Goal: Task Accomplishment & Management: Use online tool/utility

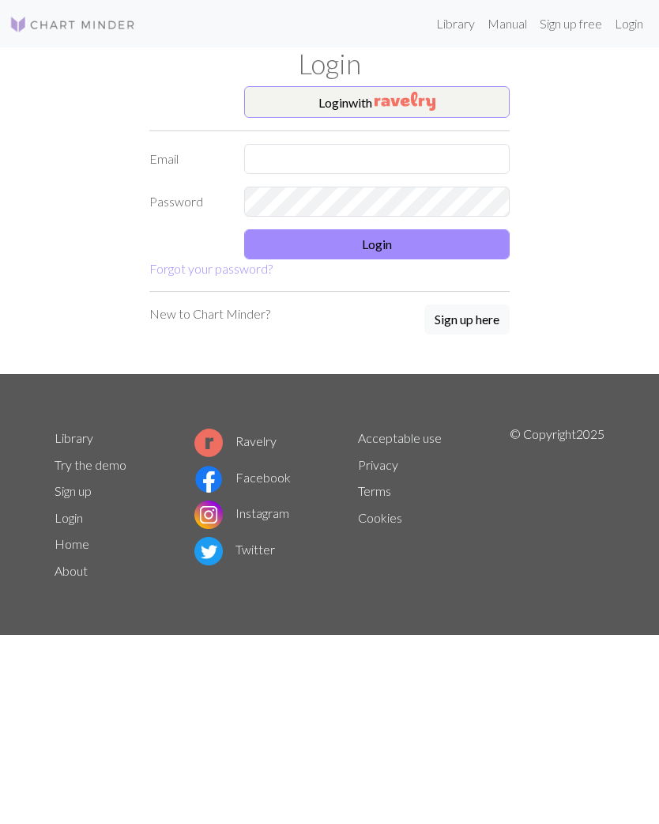
click at [383, 242] on form "Login with Email Password Login Forgot your password?" at bounding box center [329, 182] width 361 height 192
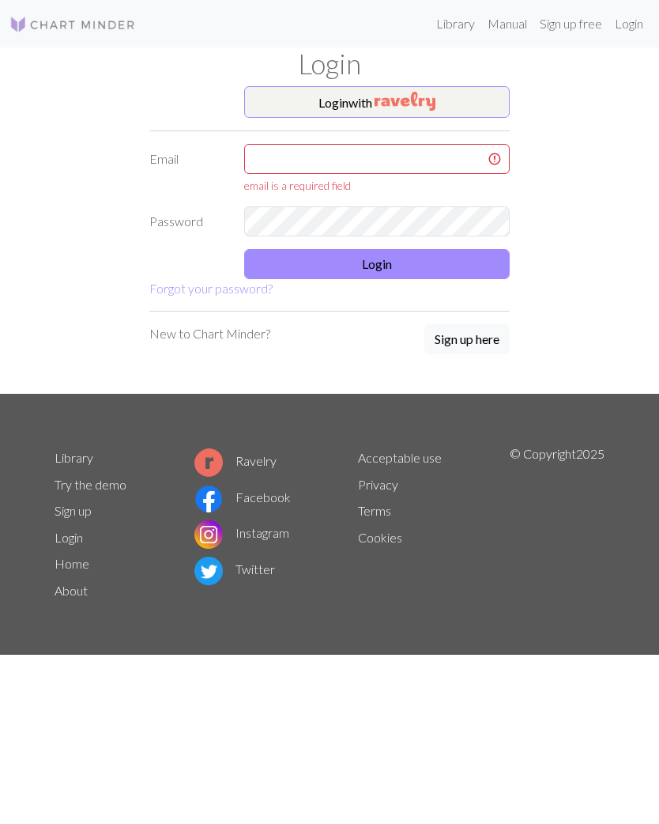
click at [387, 140] on form "Login with Email email is a required field Password Login Forgot your password?" at bounding box center [329, 192] width 361 height 212
click at [339, 157] on input "text" at bounding box center [377, 159] width 266 height 30
type input "[EMAIL_ADDRESS][DOMAIN_NAME]"
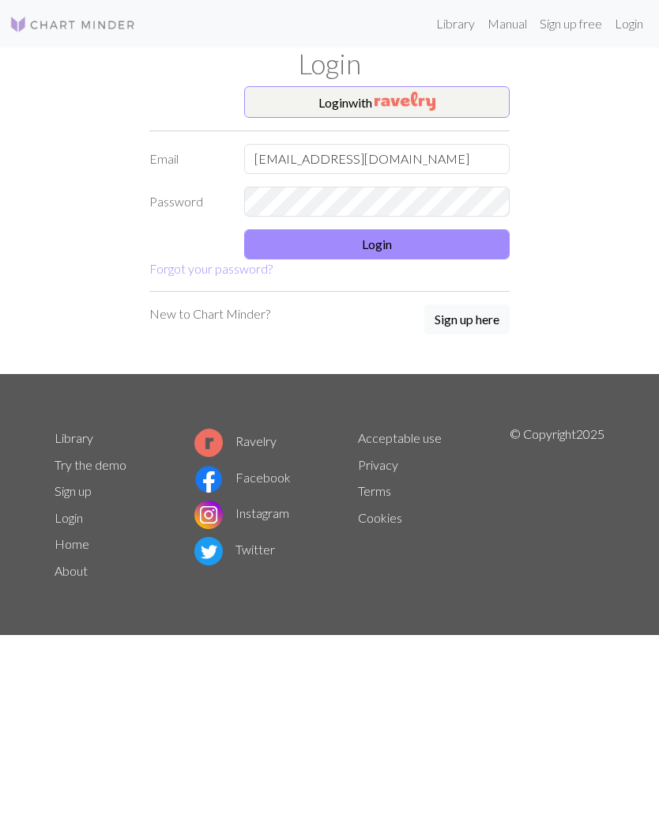
click at [381, 230] on button "Login" at bounding box center [377, 244] width 266 height 30
click at [384, 240] on button "Login" at bounding box center [377, 244] width 266 height 30
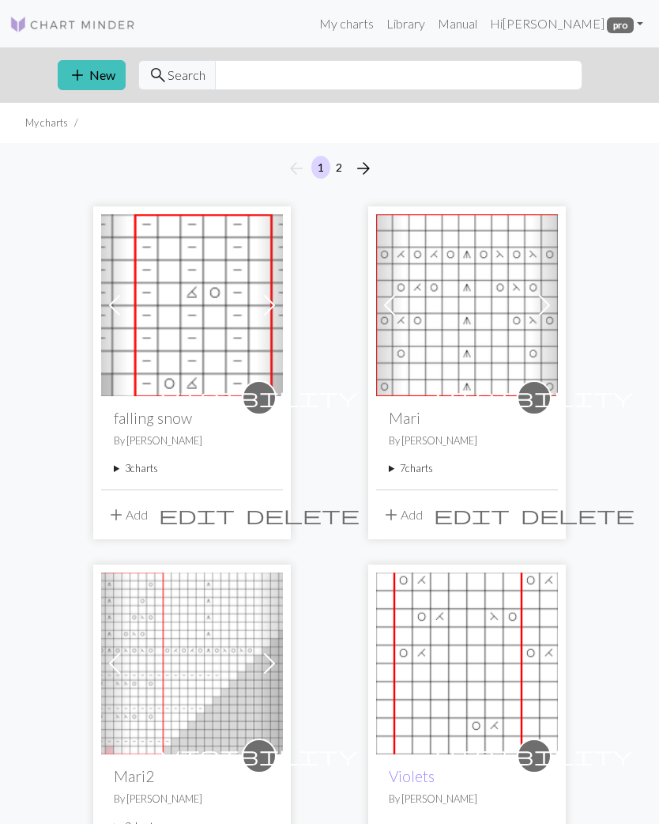
click at [137, 471] on summary "3 charts" at bounding box center [192, 468] width 157 height 15
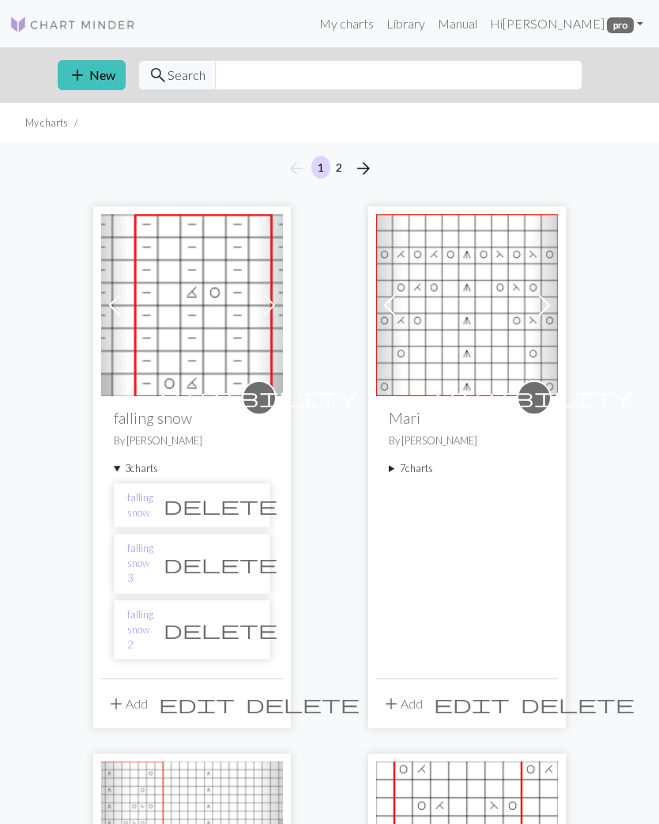
click at [202, 333] on img at bounding box center [192, 305] width 182 height 182
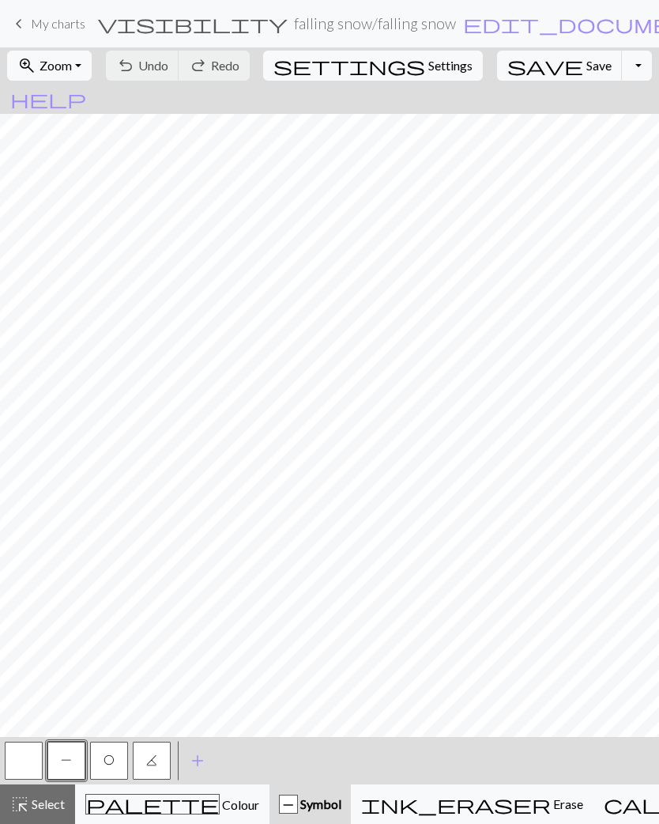
click at [90, 78] on button "zoom_in Zoom Zoom" at bounding box center [49, 66] width 85 height 30
click at [68, 108] on button "Fit all" at bounding box center [70, 100] width 125 height 25
click at [52, 24] on span "My charts" at bounding box center [58, 23] width 55 height 15
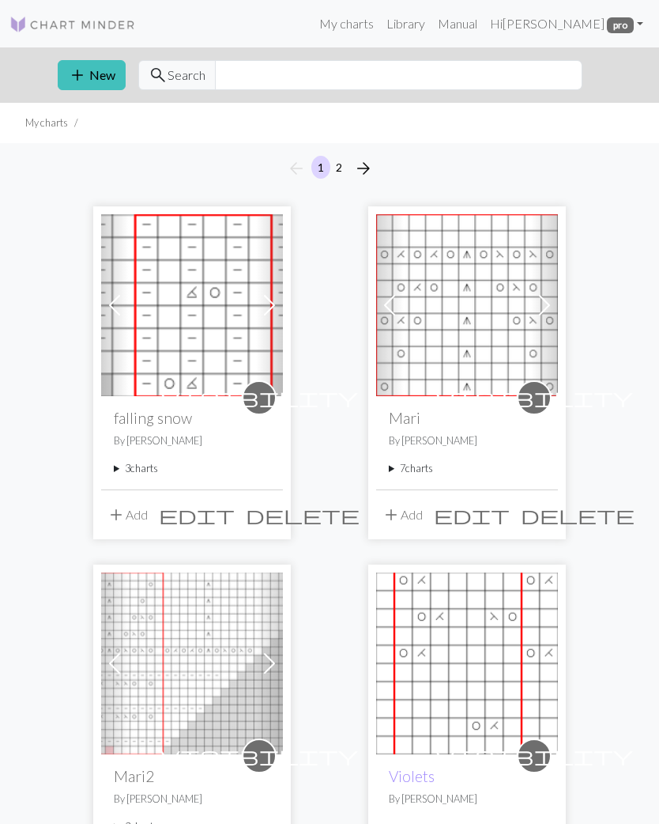
click at [150, 476] on summary "3 charts" at bounding box center [192, 468] width 157 height 15
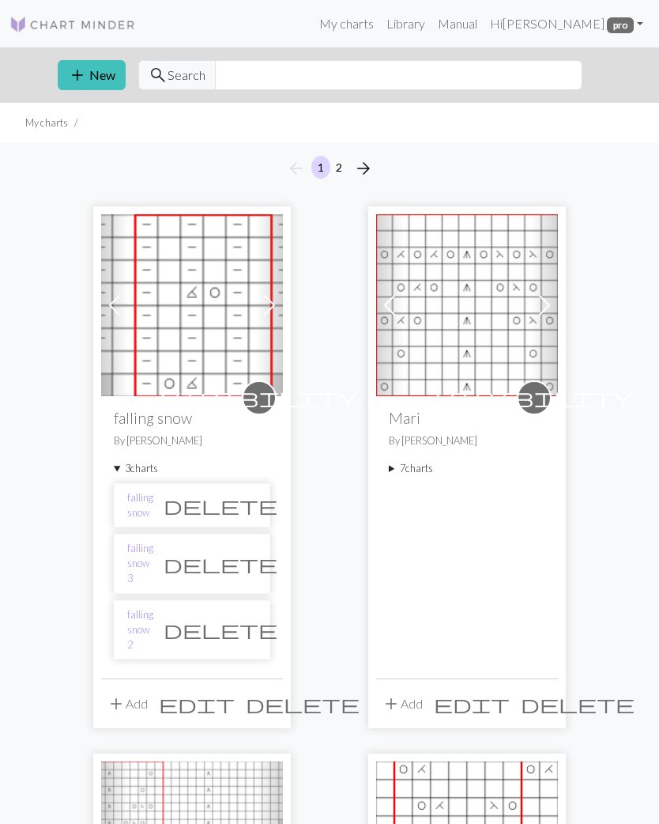
click at [239, 557] on span "delete" at bounding box center [221, 564] width 114 height 22
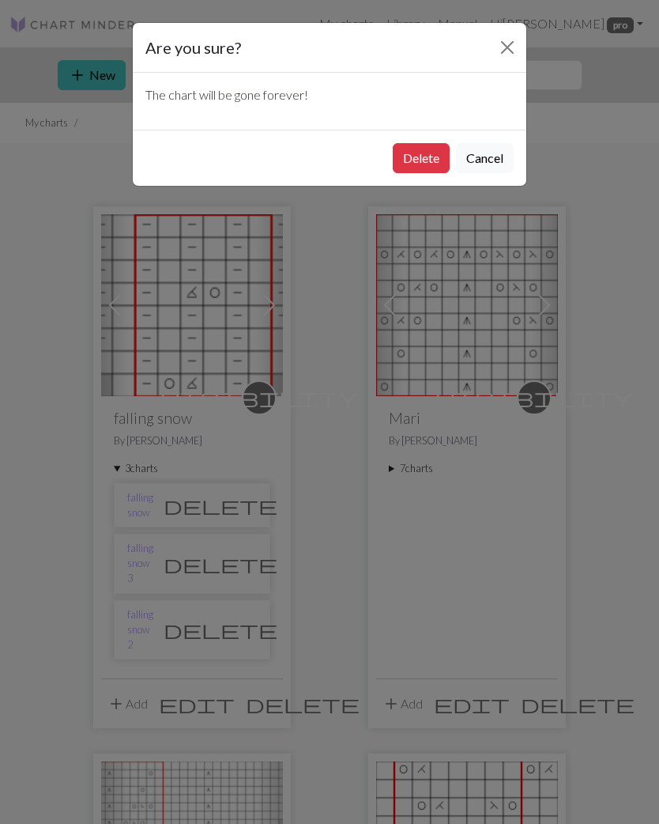
click at [490, 169] on button "Cancel" at bounding box center [485, 158] width 58 height 30
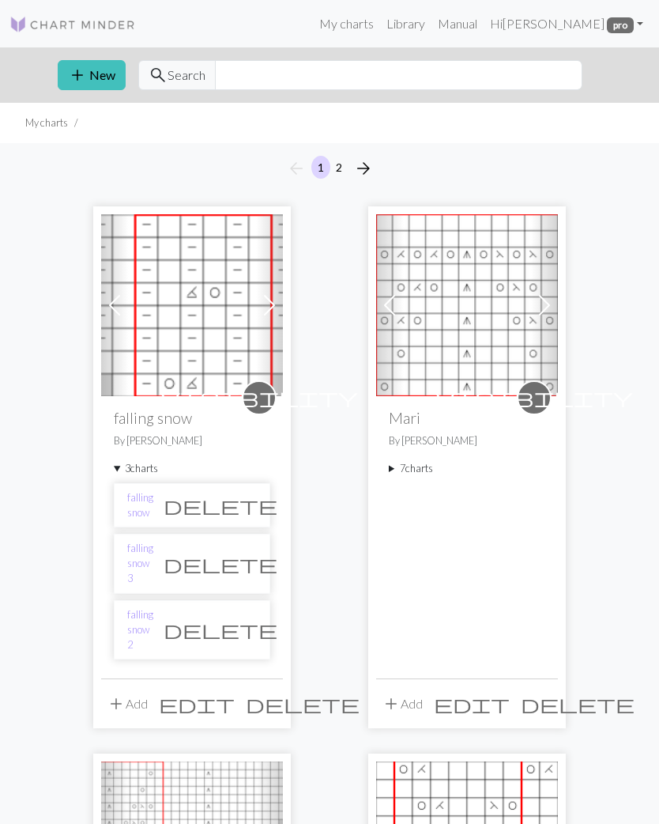
click at [152, 560] on link "falling snow 3" at bounding box center [140, 564] width 26 height 46
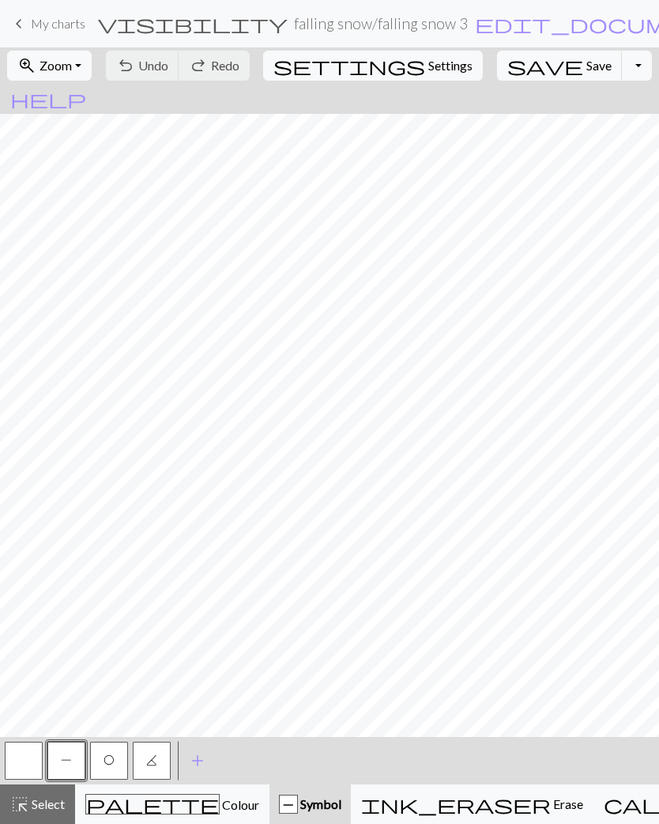
click at [43, 818] on button "highlight_alt Select Select" at bounding box center [37, 804] width 75 height 40
click at [220, 803] on span "Colour" at bounding box center [240, 804] width 40 height 15
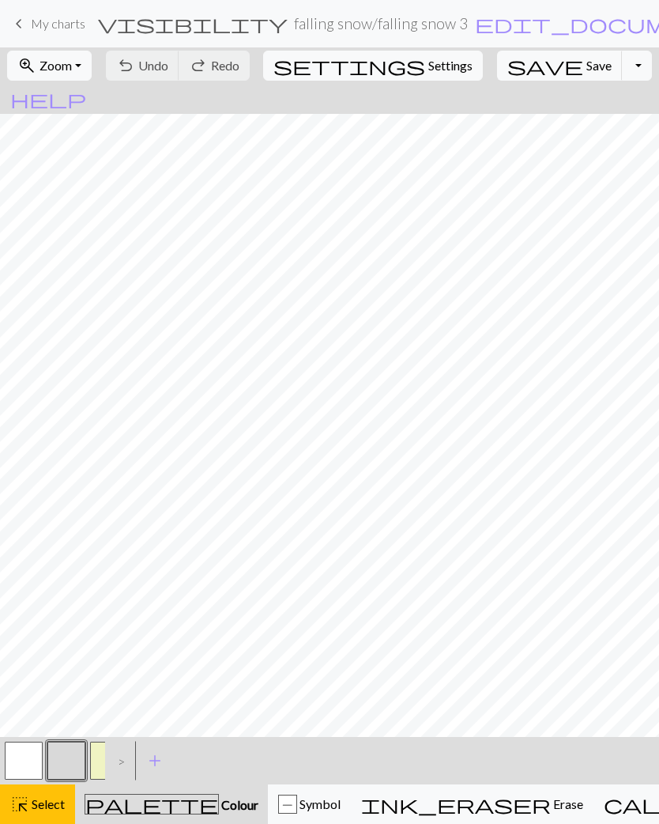
click at [43, 811] on span "Select" at bounding box center [47, 803] width 36 height 15
click at [26, 755] on button "button" at bounding box center [24, 761] width 38 height 38
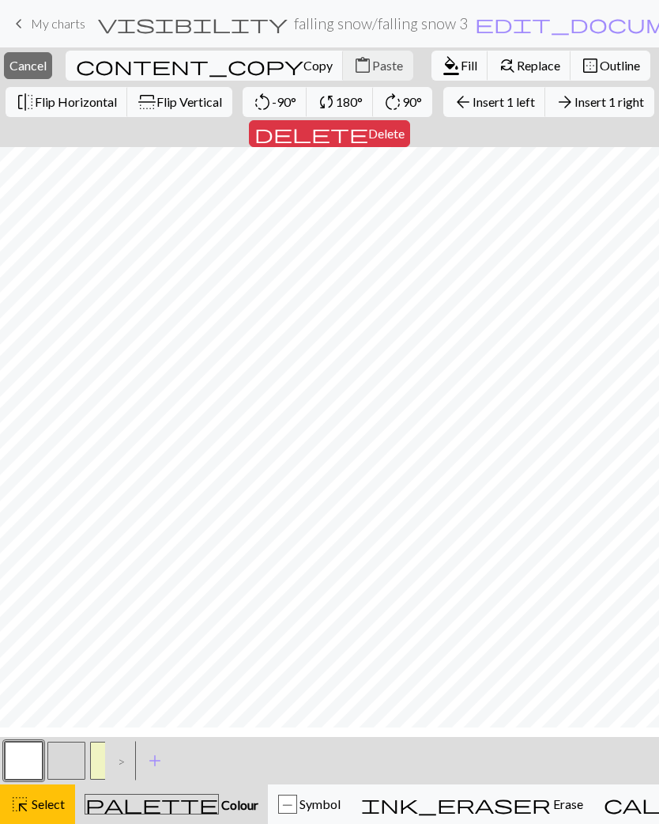
click at [410, 147] on button "delete Delete" at bounding box center [329, 133] width 161 height 27
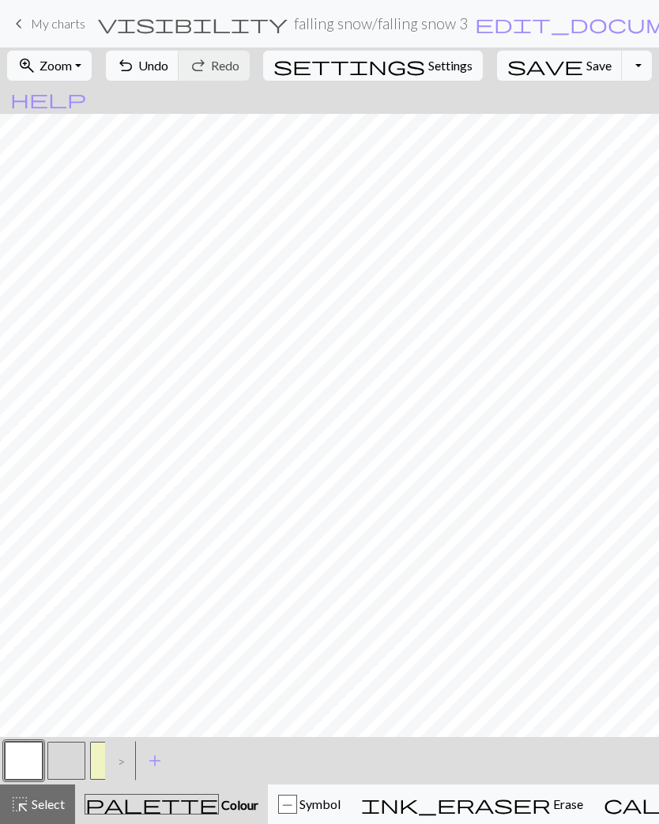
click at [179, 69] on button "undo Undo Undo" at bounding box center [143, 66] width 74 height 30
click at [62, 773] on button "button" at bounding box center [66, 761] width 38 height 38
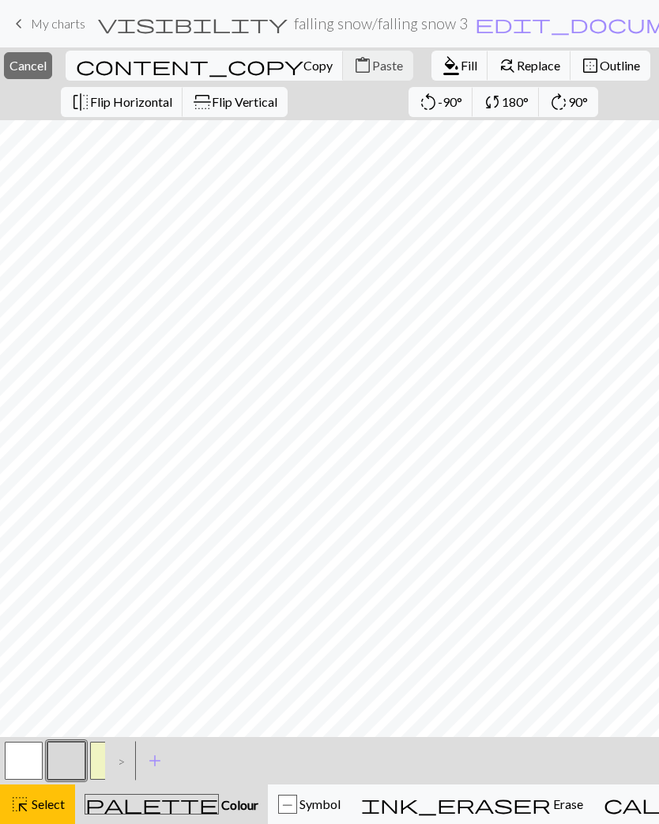
click at [71, 761] on button "button" at bounding box center [66, 761] width 38 height 38
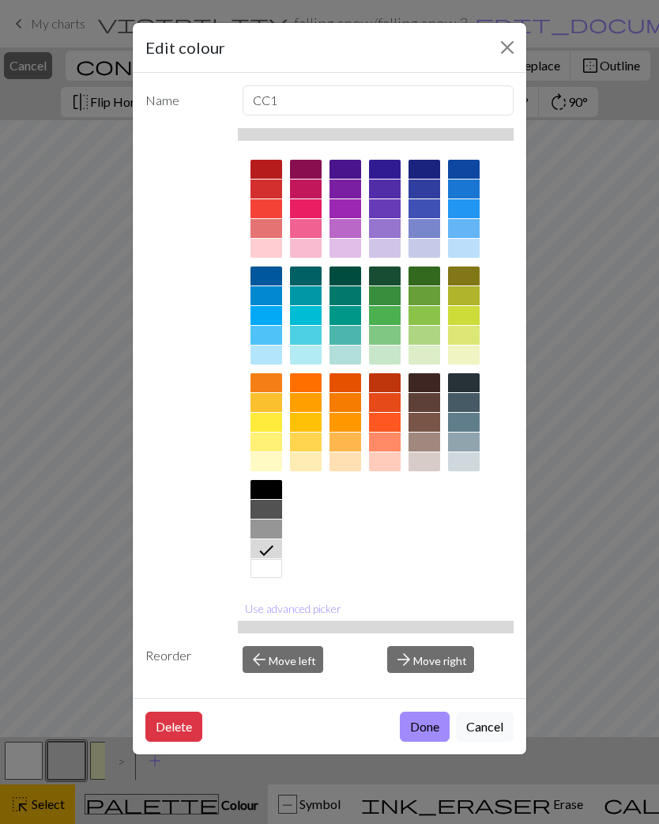
click at [158, 799] on div "Edit colour Name CC1 Use advanced picker Reorder arrow_back Move left arrow_for…" at bounding box center [329, 412] width 659 height 824
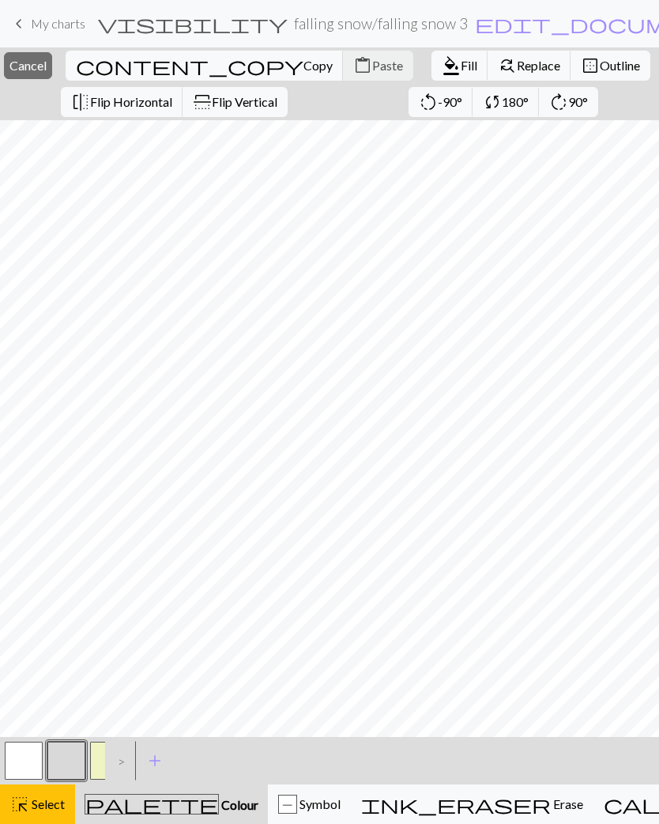
click at [219, 810] on span "Colour" at bounding box center [239, 804] width 40 height 15
click at [41, 811] on span "Select" at bounding box center [47, 803] width 36 height 15
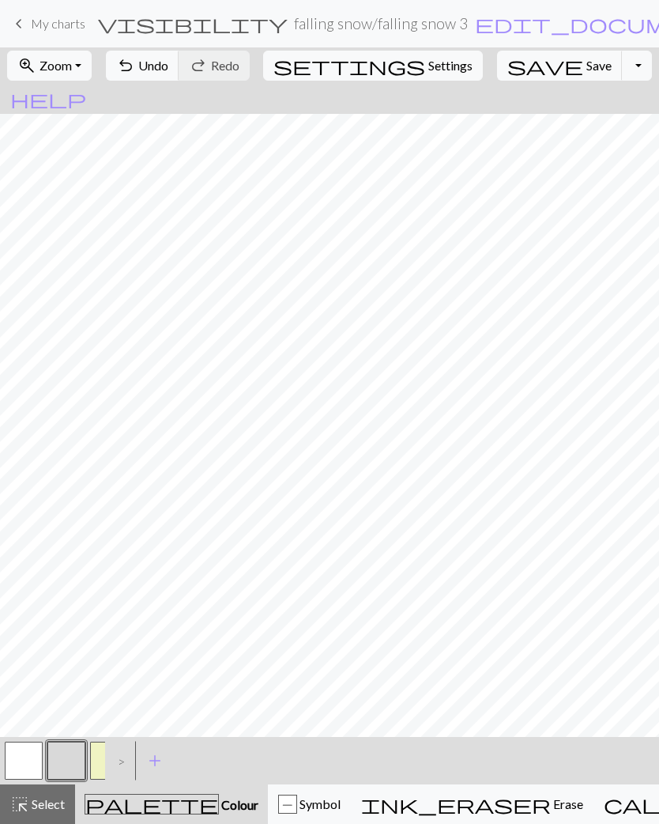
click at [23, 759] on button "button" at bounding box center [24, 761] width 38 height 38
click at [297, 800] on span "Symbol" at bounding box center [318, 803] width 43 height 15
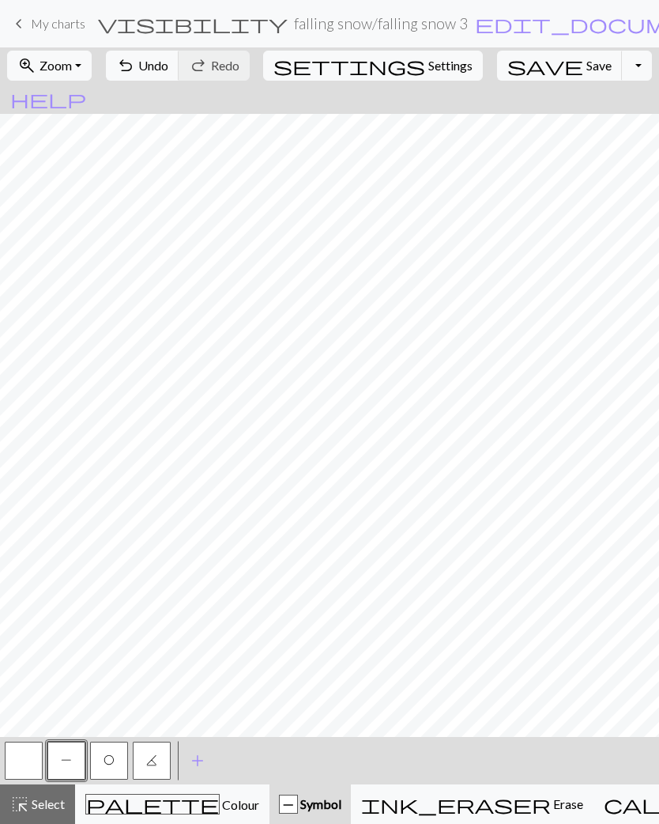
click at [24, 762] on button "button" at bounding box center [24, 761] width 38 height 38
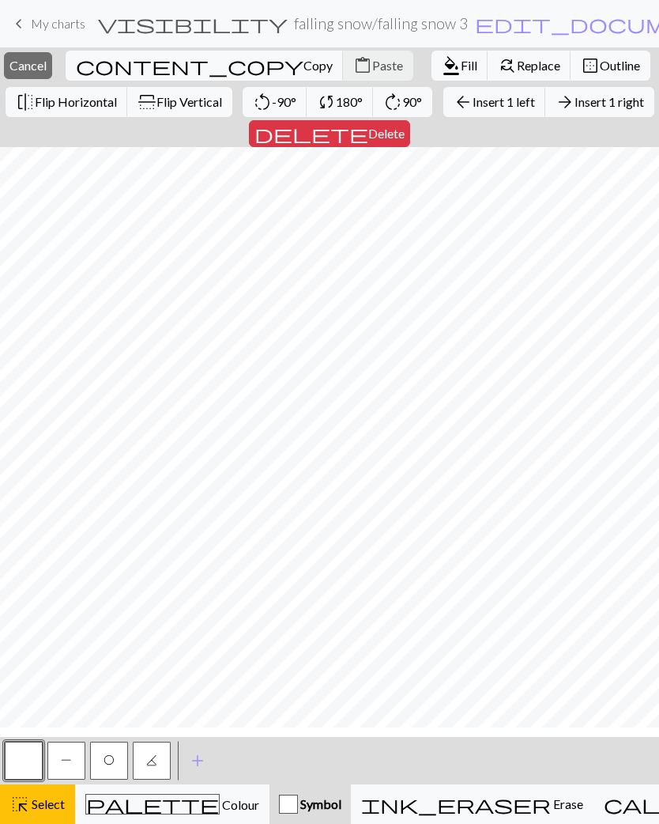
click at [405, 141] on span "Delete" at bounding box center [386, 133] width 36 height 15
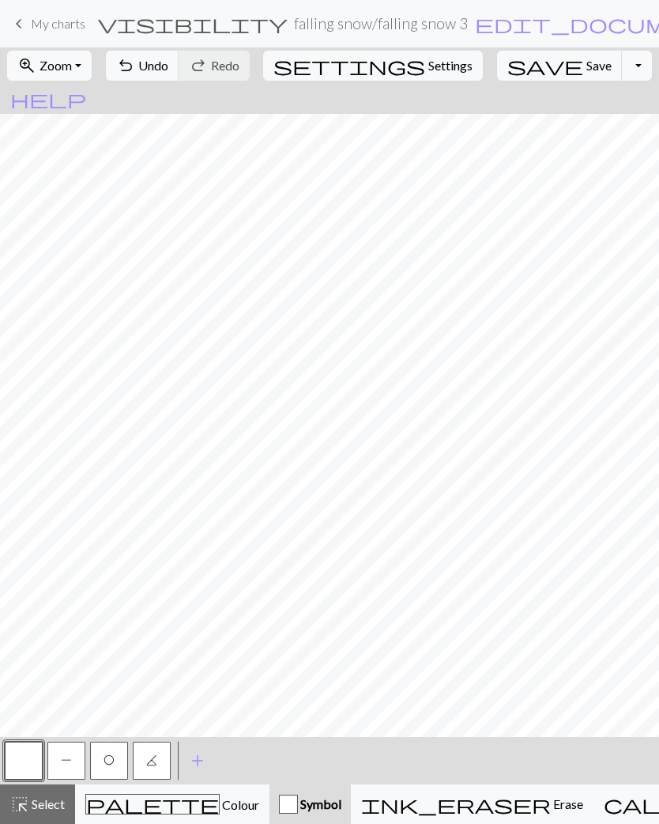
click at [587, 63] on span "Save" at bounding box center [599, 65] width 25 height 15
click at [524, 68] on span "save" at bounding box center [546, 66] width 76 height 22
click at [622, 74] on button "Toggle Dropdown" at bounding box center [637, 66] width 30 height 30
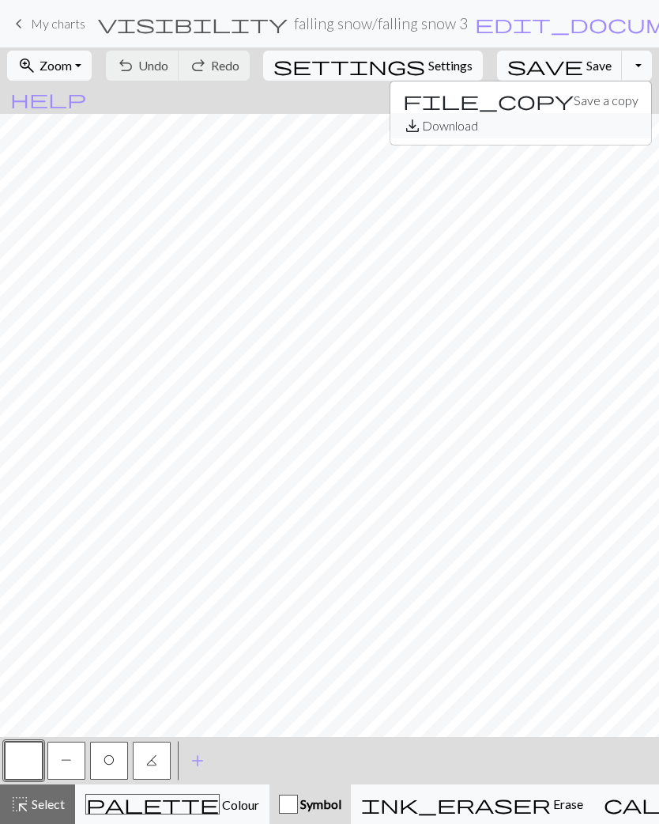
click at [538, 135] on button "save_alt Download" at bounding box center [521, 125] width 261 height 25
